Goal: Transaction & Acquisition: Purchase product/service

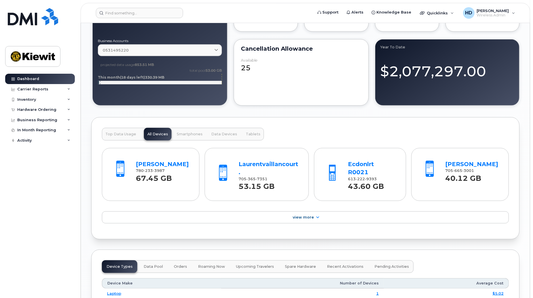
scroll to position [530, 0]
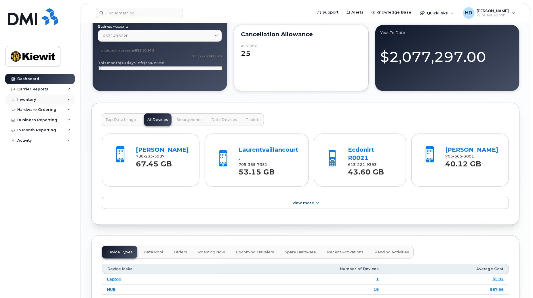
click at [68, 100] on icon at bounding box center [68, 99] width 3 height 3
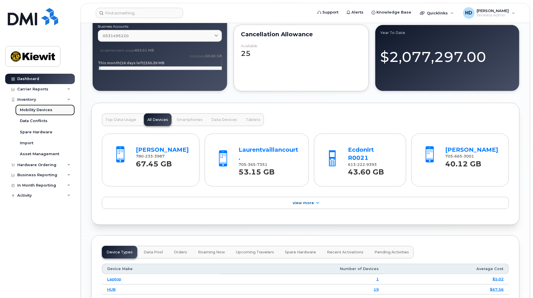
click at [31, 109] on div "Mobility Devices" at bounding box center [36, 109] width 33 height 5
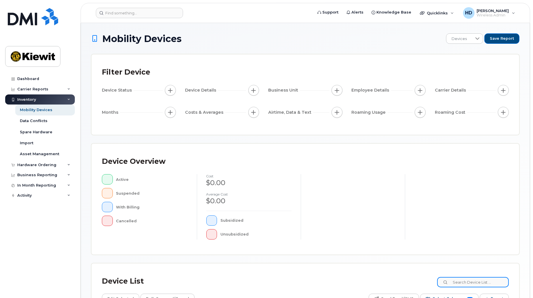
click at [466, 283] on input at bounding box center [473, 282] width 72 height 10
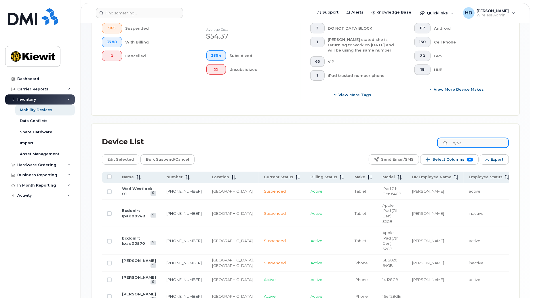
scroll to position [129, 0]
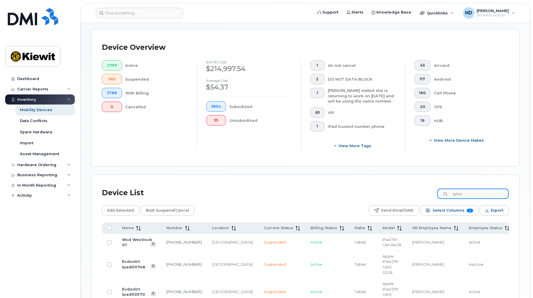
click at [475, 194] on input "sylva" at bounding box center [473, 193] width 72 height 10
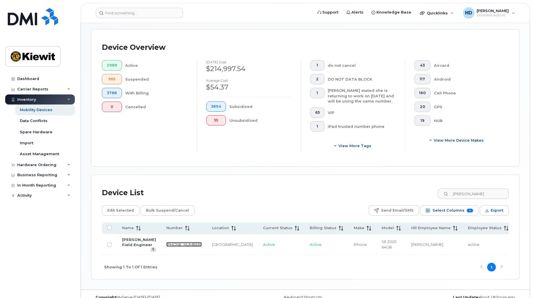
click at [166, 245] on link "604-356-7839" at bounding box center [183, 244] width 35 height 5
drag, startPoint x: 479, startPoint y: 195, endPoint x: 388, endPoint y: 194, distance: 90.9
click at [388, 194] on div "Device List sylva ts" at bounding box center [305, 192] width 407 height 15
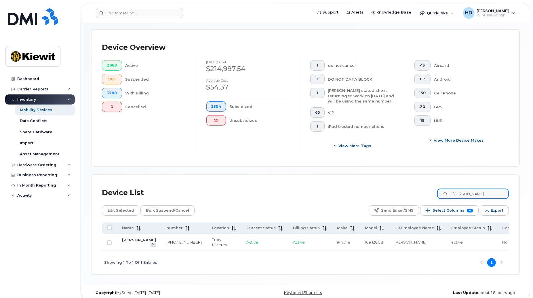
type input "mathieu cot"
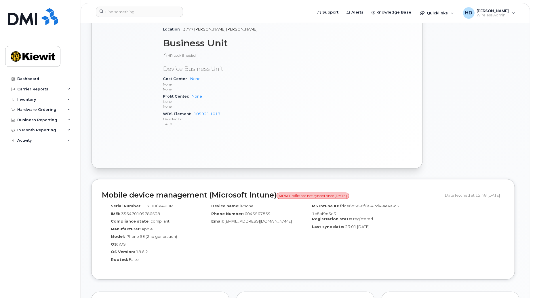
scroll to position [259, 0]
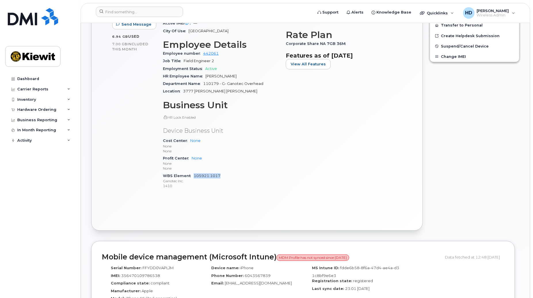
drag, startPoint x: 233, startPoint y: 177, endPoint x: 194, endPoint y: 177, distance: 38.6
click at [194, 177] on div "WBS Element 105921.1017 Ganotec Inc. 1410" at bounding box center [221, 181] width 116 height 18
copy link "105921.1017"
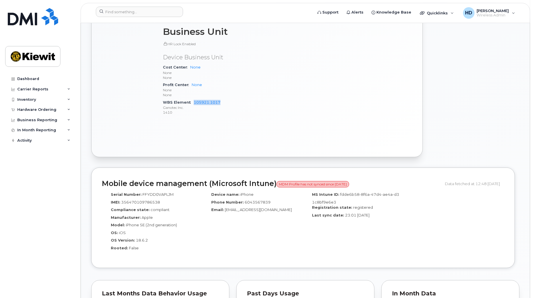
scroll to position [341, 0]
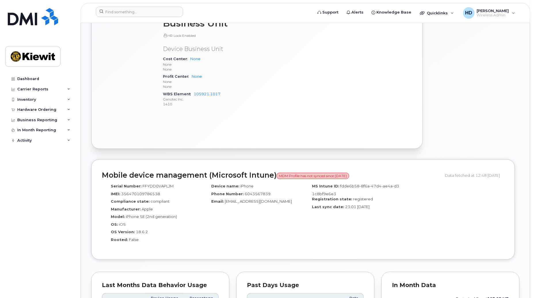
drag, startPoint x: 220, startPoint y: 94, endPoint x: 194, endPoint y: 93, distance: 25.6
click at [194, 93] on div "WBS Element 105921.1017 Ganotec Inc. 1410" at bounding box center [221, 99] width 116 height 18
copy link "105921.1017"
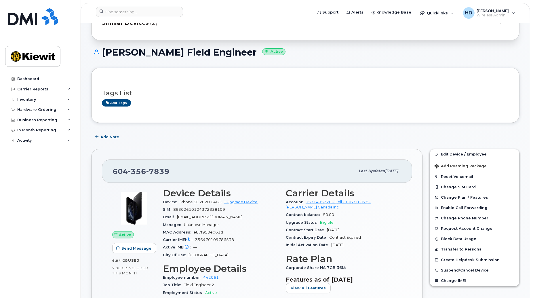
scroll to position [21, 0]
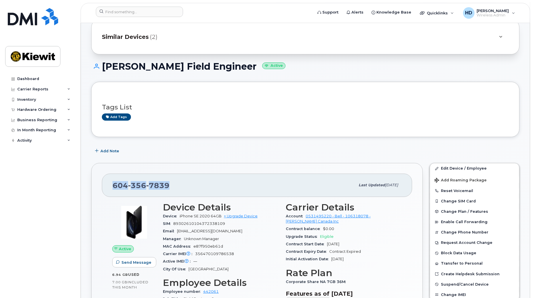
drag, startPoint x: 163, startPoint y: 185, endPoint x: 110, endPoint y: 185, distance: 53.5
click at [110, 185] on div "604 356 7839 Last updated Oct 15, 2025" at bounding box center [257, 185] width 310 height 23
copy span "604 356 7839"
drag, startPoint x: 531, startPoint y: 62, endPoint x: 531, endPoint y: 75, distance: 12.7
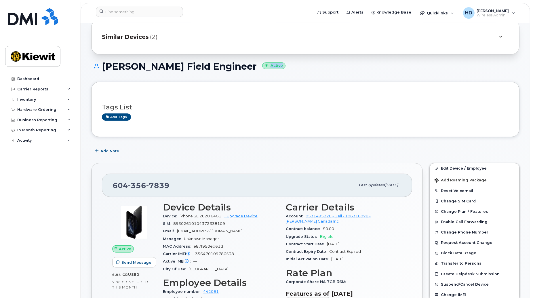
drag, startPoint x: 531, startPoint y: 75, endPoint x: 489, endPoint y: 73, distance: 41.2
click at [495, 73] on div "Sylvain Tshimombo Field Engineer Active" at bounding box center [305, 71] width 428 height 20
click at [448, 64] on h1 "Sylvain Tshimombo Field Engineer Active" at bounding box center [305, 66] width 428 height 10
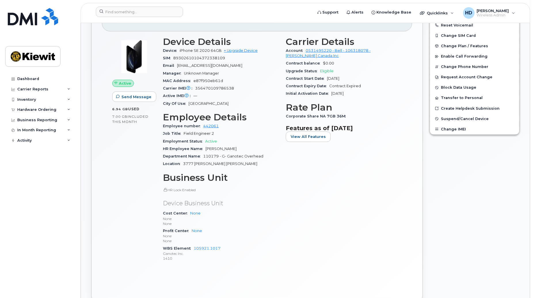
scroll to position [258, 0]
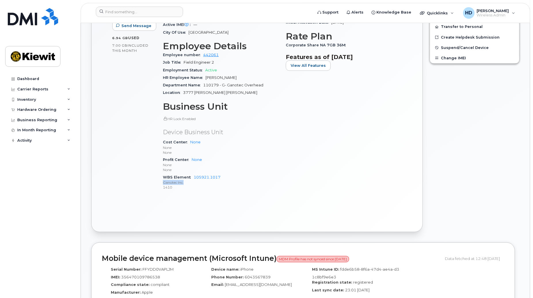
drag, startPoint x: 223, startPoint y: 179, endPoint x: 203, endPoint y: 187, distance: 21.4
click at [202, 186] on div "WBS Element 105921.1017 Ganotec Inc. 1410" at bounding box center [221, 183] width 116 height 18
click at [203, 188] on p "1410" at bounding box center [221, 187] width 116 height 5
drag, startPoint x: 223, startPoint y: 177, endPoint x: 194, endPoint y: 178, distance: 28.8
click at [194, 178] on div "WBS Element 105921.1017 Ganotec Inc. 1410" at bounding box center [221, 183] width 116 height 18
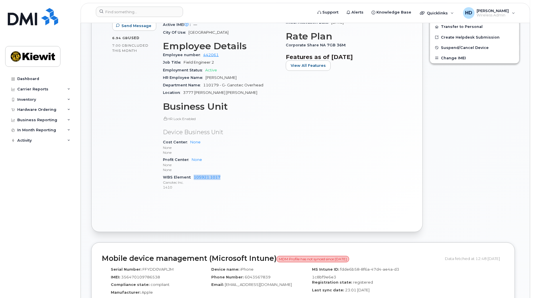
copy link "105921.1017"
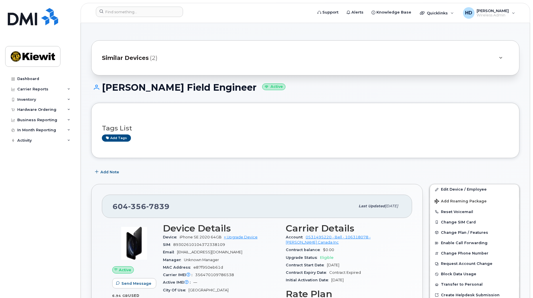
click at [176, 201] on div "604 356 7839" at bounding box center [234, 206] width 243 height 12
drag, startPoint x: 177, startPoint y: 207, endPoint x: 115, endPoint y: 208, distance: 62.2
click at [115, 208] on div "604 356 7839" at bounding box center [234, 206] width 243 height 12
copy span "604 356 7839"
click at [252, 237] on link "+ Upgrade Device" at bounding box center [241, 237] width 34 height 4
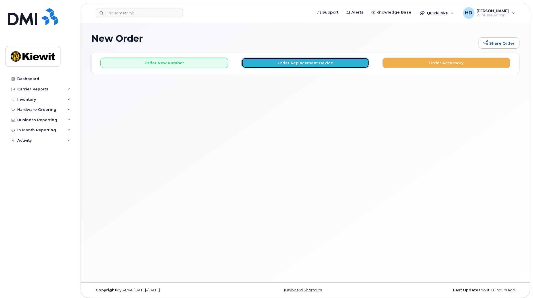
click at [335, 65] on button "Order Replacement Device" at bounding box center [305, 63] width 128 height 11
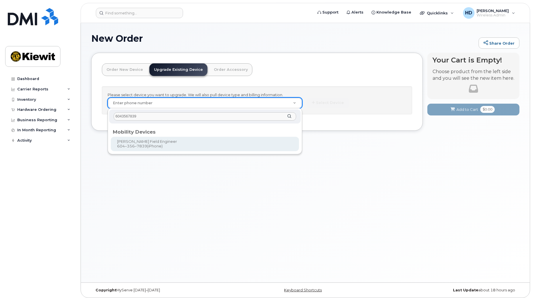
type input "6043567839"
type input "522764"
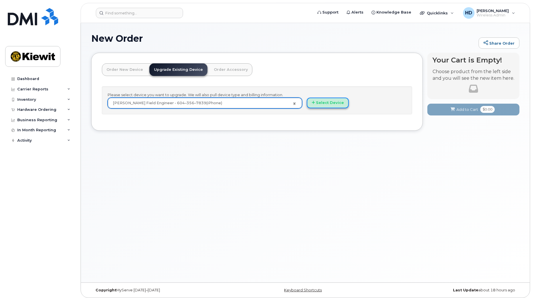
click at [331, 103] on button "Select Device" at bounding box center [328, 103] width 42 height 11
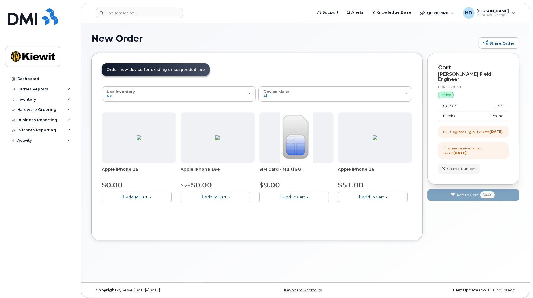
click at [227, 196] on button "Add To Cart" at bounding box center [216, 197] width 70 height 10
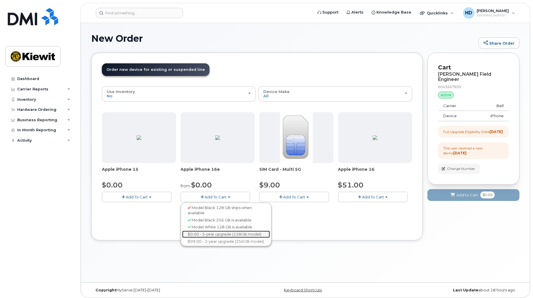
click at [251, 234] on link "$0.00 - 3-year upgrade (128GB model)" at bounding box center [226, 234] width 88 height 7
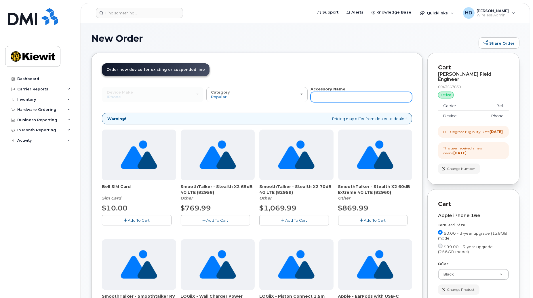
click at [325, 95] on input "text" at bounding box center [362, 97] width 102 height 10
type input "screen"
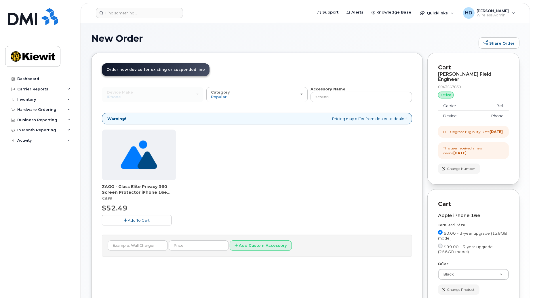
click at [138, 218] on span "Add To Cart" at bounding box center [139, 220] width 22 height 5
click at [341, 93] on input "screen" at bounding box center [362, 97] width 102 height 10
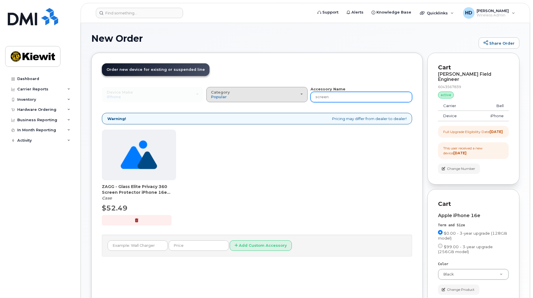
drag, startPoint x: 344, startPoint y: 97, endPoint x: 287, endPoint y: 96, distance: 57.3
click at [285, 97] on div "Device Make All Android Cell Phone HUB iPhone Modem Tablet All Android Cell Pho…" at bounding box center [257, 94] width 310 height 16
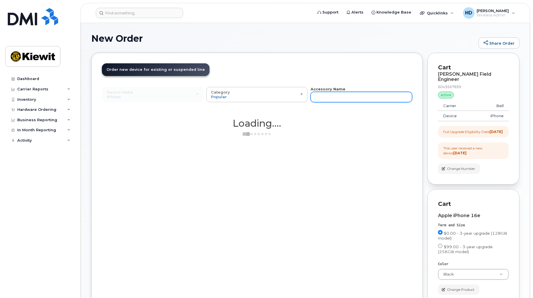
click at [342, 97] on input "text" at bounding box center [362, 97] width 102 height 10
type input "otterbox"
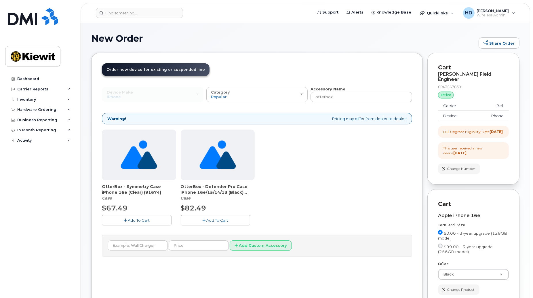
click at [39, 251] on div "Dashboard Carrier Reports Monthly Billing Data Daily Data Pooling Data Behavior…" at bounding box center [40, 182] width 71 height 216
click at [131, 218] on span "Add To Cart" at bounding box center [139, 220] width 22 height 5
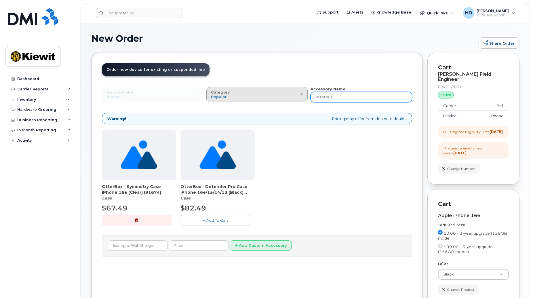
drag, startPoint x: 341, startPoint y: 96, endPoint x: 294, endPoint y: 97, distance: 46.3
click at [294, 97] on div "Device Make All Android Cell Phone HUB iPhone Modem Tablet All Android Cell Pho…" at bounding box center [257, 94] width 310 height 16
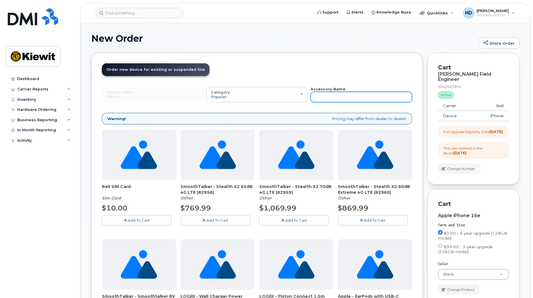
click at [323, 94] on input "text" at bounding box center [362, 97] width 102 height 10
type input "apple"
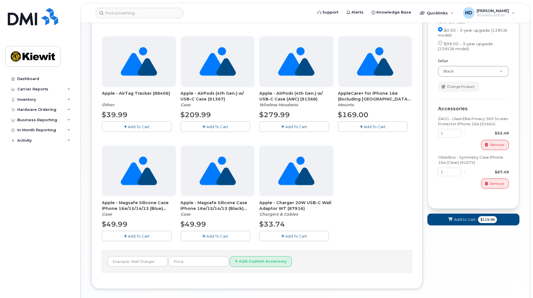
scroll to position [206, 0]
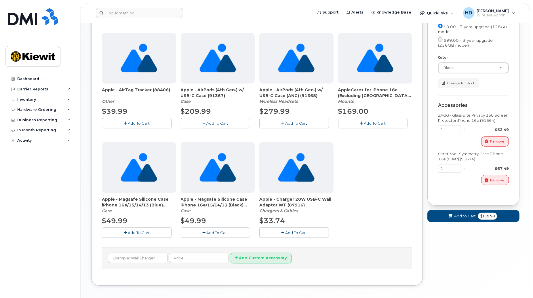
click at [301, 230] on span "Add To Cart" at bounding box center [296, 232] width 22 height 5
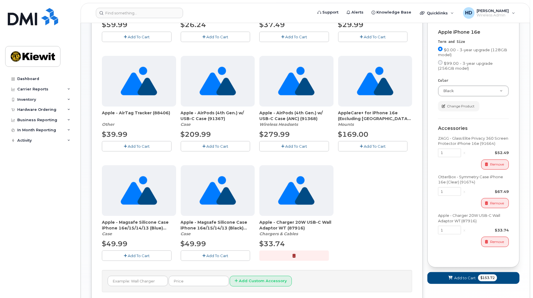
scroll to position [231, 0]
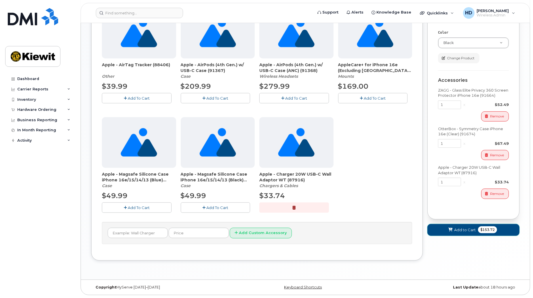
click at [482, 233] on span "$153.72" at bounding box center [487, 229] width 19 height 7
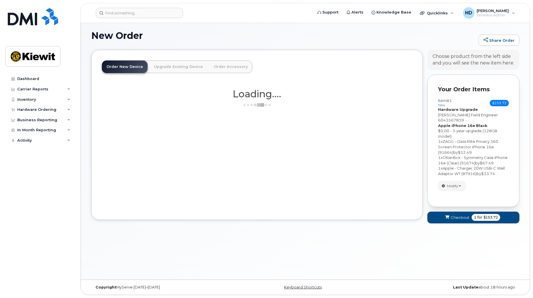
scroll to position [3, 0]
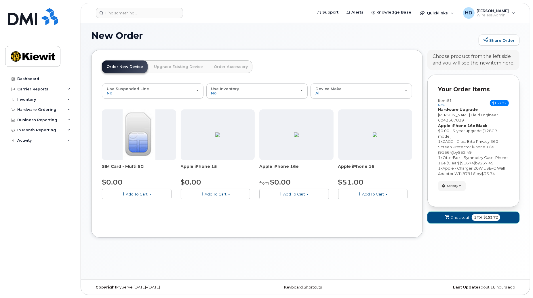
click at [479, 216] on span "for" at bounding box center [479, 217] width 7 height 5
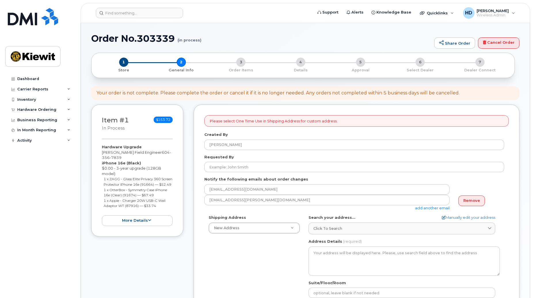
click at [229, 256] on div "Shipping Address New Address New Address 1287 Rue De Jouvence 1946 Boul Mellon …" at bounding box center [354, 281] width 300 height 132
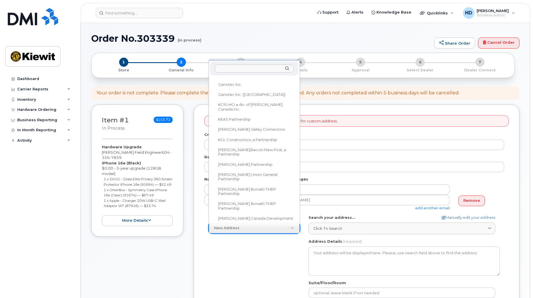
scroll to position [168, 0]
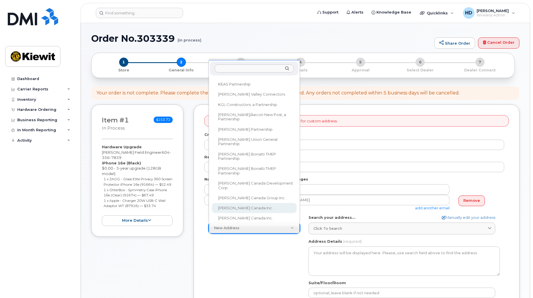
select select
type textarea "1-1425 North Service Rd E Oakville Ontario L6H 1A7"
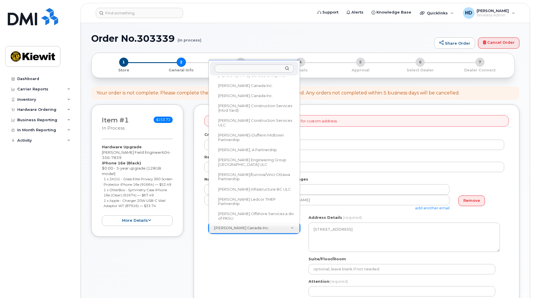
scroll to position [291, 0]
drag, startPoint x: 297, startPoint y: 187, endPoint x: 296, endPoint y: 197, distance: 9.3
click at [296, 197] on ul "One Time Use New Address 1287 Rue De Jouvence 1946 Boul Mellon 332 Centre St. 5…" at bounding box center [253, 149] width 87 height 144
drag, startPoint x: 297, startPoint y: 191, endPoint x: 296, endPoint y: 204, distance: 12.5
click at [296, 204] on ul "One Time Use New Address 1287 Rue De Jouvence 1946 Boul Mellon 332 Centre St. 5…" at bounding box center [253, 149] width 87 height 144
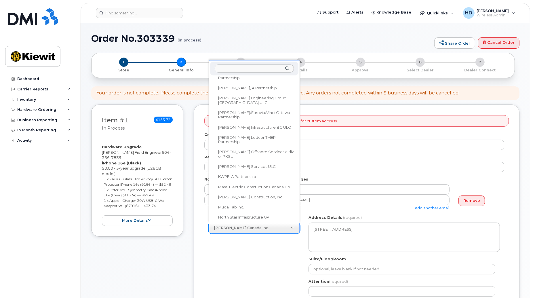
scroll to position [370, 0]
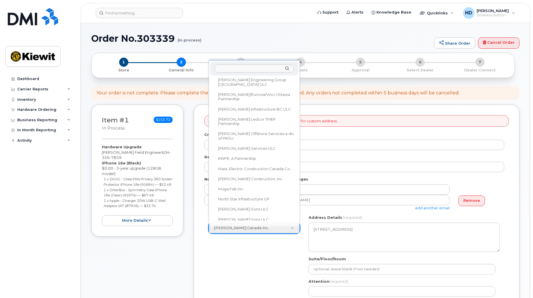
select select
type textarea "4308 50 Ave Yellowknife Northwest Territories X1A 1B5"
drag, startPoint x: 297, startPoint y: 104, endPoint x: 296, endPoint y: 197, distance: 92.7
click at [297, 209] on ul "One Time Use New Address 1287 Rue De Jouvence 1946 Boul Mellon 332 Centre St. 5…" at bounding box center [253, 149] width 87 height 144
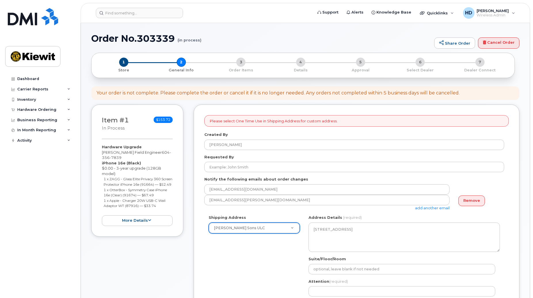
select select
type textarea "1-1425 North Service Rd E Oakville Ontario L6H 1A7"
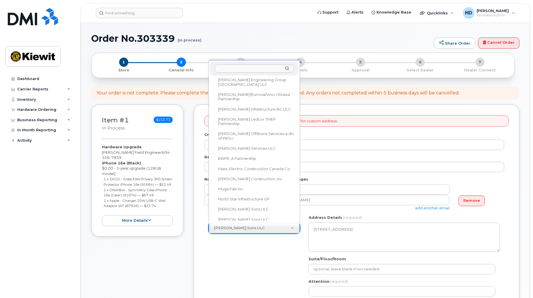
select select
type textarea "1855 Barton St E Hamilton Ontario L8H 2Y7"
click at [245, 65] on input "text" at bounding box center [254, 68] width 79 height 8
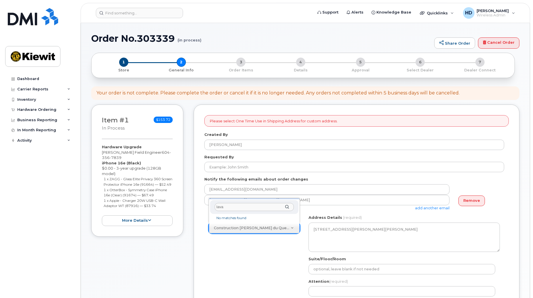
type input "laval"
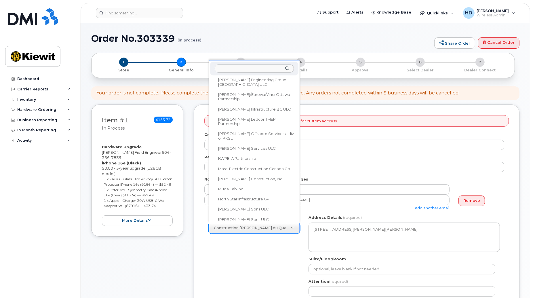
select select
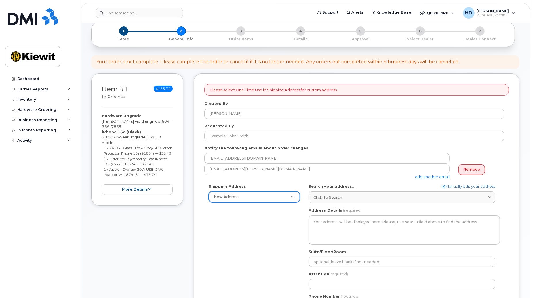
scroll to position [32, 0]
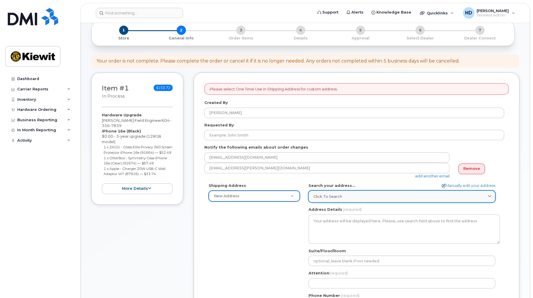
click at [353, 195] on div "Click to search" at bounding box center [401, 196] width 177 height 5
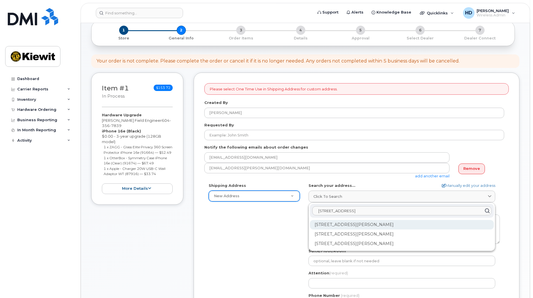
type input "3055 boul saint"
click at [396, 223] on div "3055 Boul Saint-Martin O Laval QC H7T 0J3" at bounding box center [402, 224] width 184 height 9
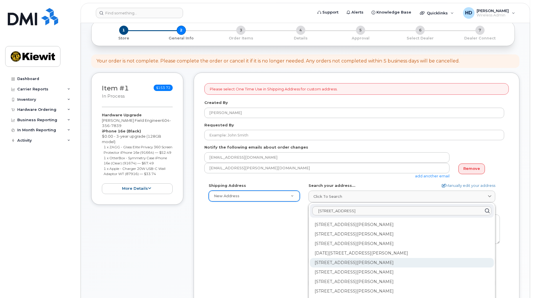
click at [391, 263] on div "200-3055 Boul Saint-Martin O Laval QC H7T 0J3" at bounding box center [402, 262] width 184 height 9
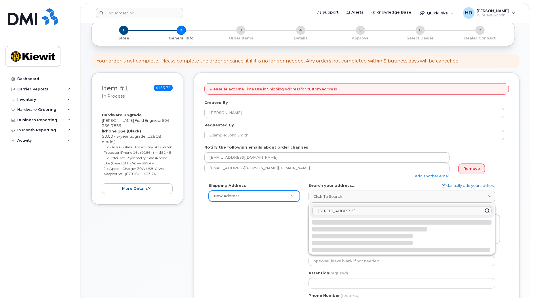
select select
type textarea "200-3055 Boul Saint-Martin O LAVAL QC H7T 0J3 CANADA"
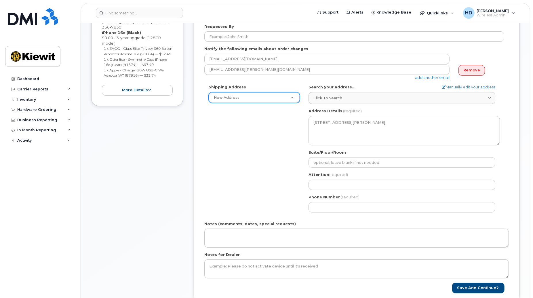
scroll to position [132, 0]
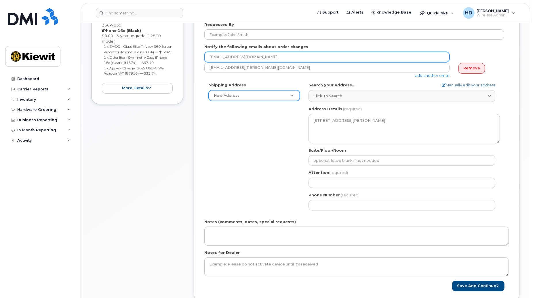
drag, startPoint x: 245, startPoint y: 56, endPoint x: 176, endPoint y: 53, distance: 69.7
click at [176, 53] on div "Item #1 in process $153.72 Hardware Upgrade Sylvain Tshimombo Field Engineer 60…" at bounding box center [305, 141] width 428 height 338
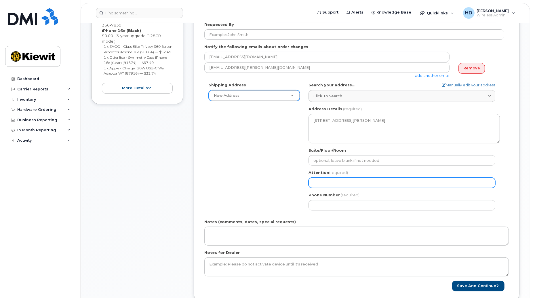
click at [332, 181] on input "Attention (required)" at bounding box center [401, 183] width 187 height 10
paste input "SYLVA.TSHIMOMBO"
type input "SYLVA.TSHIMOMBO"
click at [326, 181] on input "SYLVA.TSHIMOMBO" at bounding box center [401, 183] width 187 height 10
select select
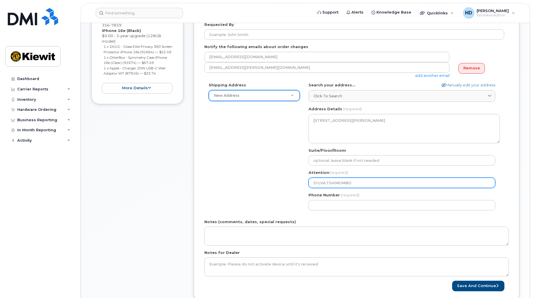
type input "SYLVATSHIMOMBO"
select select
type input "[PERSON_NAME]"
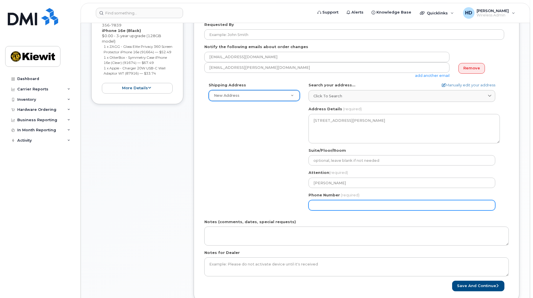
click at [337, 208] on input "Phone Number" at bounding box center [401, 205] width 187 height 10
paste input "6043567839"
select select
type input "6043567839"
click at [216, 166] on div "Shipping Address New Address New Address 1287 Rue De Jouvence 1946 Boul Mellon …" at bounding box center [354, 148] width 300 height 132
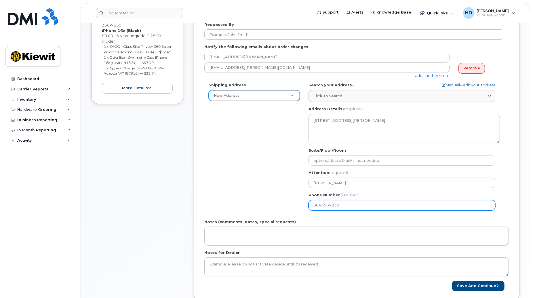
drag, startPoint x: 531, startPoint y: 201, endPoint x: 532, endPoint y: 218, distance: 16.7
click at [532, 218] on body "Support Alerts Knowledge Base Quicklinks Suspend / Cancel Device Change SIM Car…" at bounding box center [266, 170] width 533 height 604
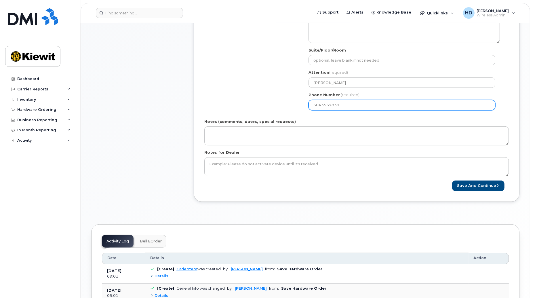
scroll to position [239, 0]
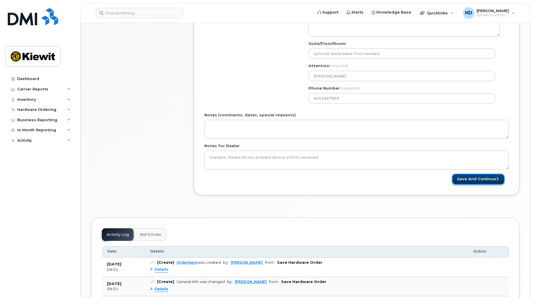
click at [479, 182] on button "Save and Continue" at bounding box center [478, 179] width 52 height 11
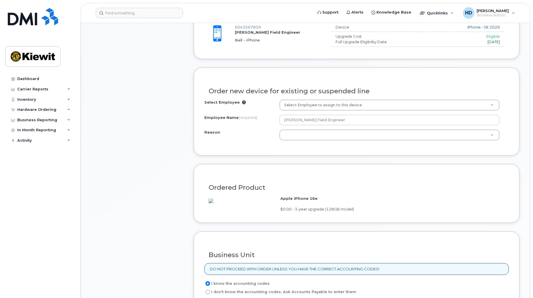
scroll to position [253, 0]
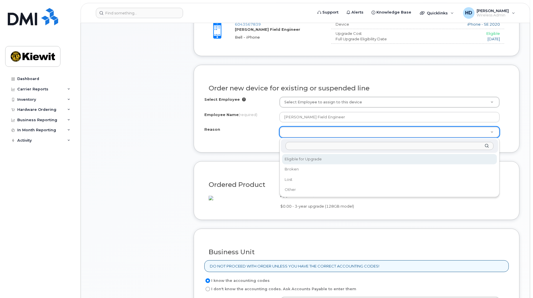
select select "eligible_for_upgrade"
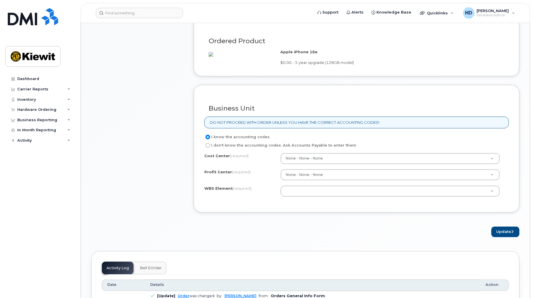
scroll to position [416, 0]
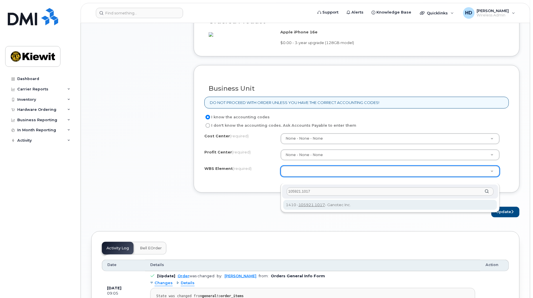
type input "105921.1017"
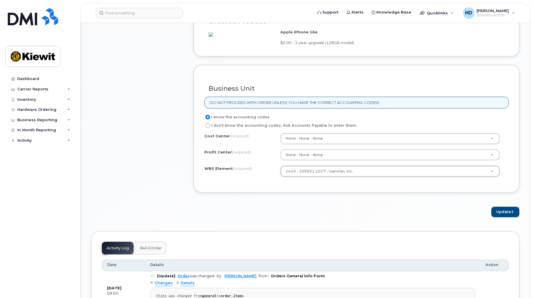
click at [391, 234] on div "× Share This Order If you want to allow others to create or edit orders, share …" at bounding box center [305, 56] width 428 height 838
click at [498, 217] on button "Update" at bounding box center [505, 212] width 28 height 11
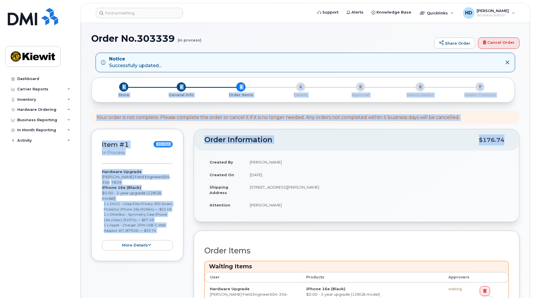
drag, startPoint x: 533, startPoint y: 65, endPoint x: 534, endPoint y: 163, distance: 97.6
drag, startPoint x: 534, startPoint y: 163, endPoint x: 467, endPoint y: 184, distance: 70.2
click at [467, 184] on td "[STREET_ADDRESS][PERSON_NAME]" at bounding box center [377, 190] width 264 height 18
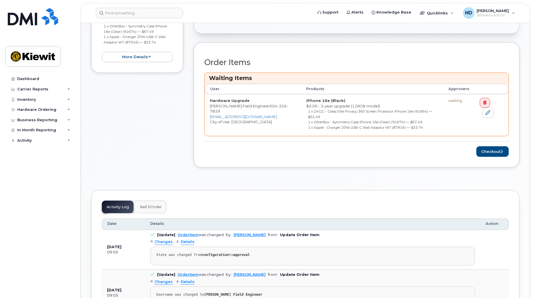
scroll to position [213, 0]
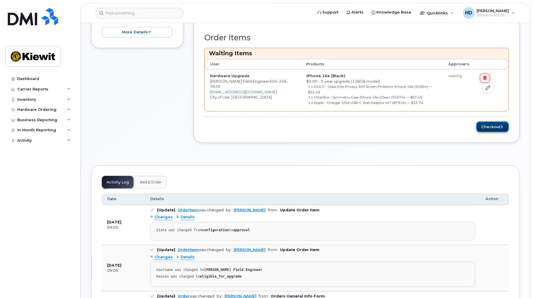
click at [492, 122] on button "Checkout" at bounding box center [492, 126] width 33 height 11
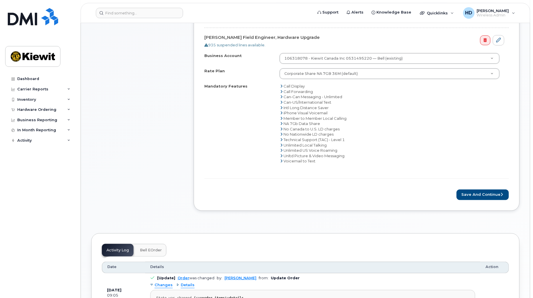
scroll to position [258, 0]
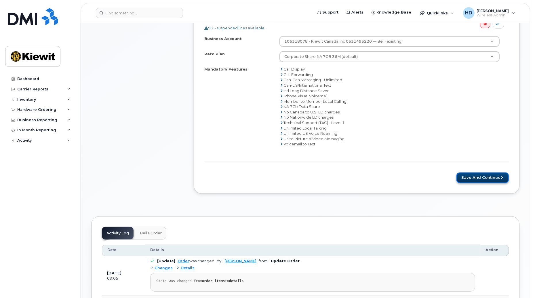
click at [496, 176] on button "Save and Continue" at bounding box center [482, 177] width 52 height 11
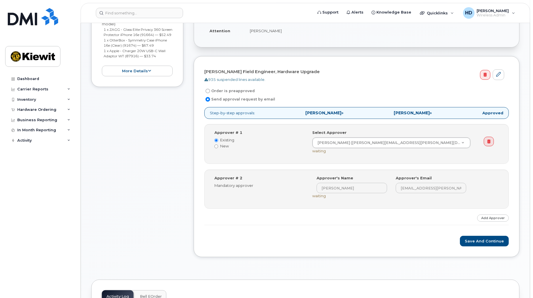
scroll to position [133, 0]
click at [207, 89] on input "Order is preapproved" at bounding box center [207, 89] width 5 height 5
radio input "true"
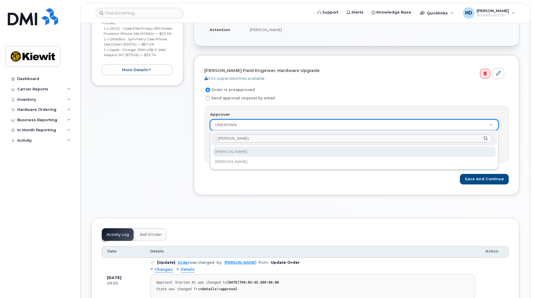
type input "kevin"
select select "6596"
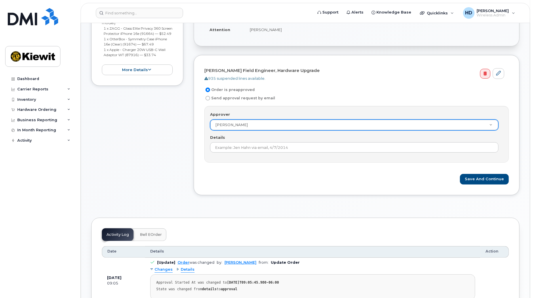
click at [295, 176] on div "Save and Continue" at bounding box center [356, 179] width 304 height 11
click at [493, 180] on button "Save and Continue" at bounding box center [484, 179] width 49 height 11
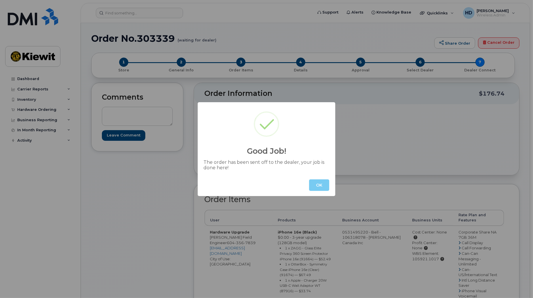
click at [322, 185] on button "OK" at bounding box center [319, 185] width 20 height 12
